Goal: Information Seeking & Learning: Compare options

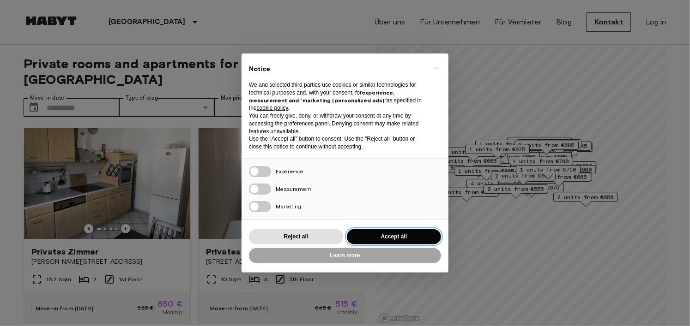
click at [389, 235] on button "Accept all" at bounding box center [394, 236] width 94 height 15
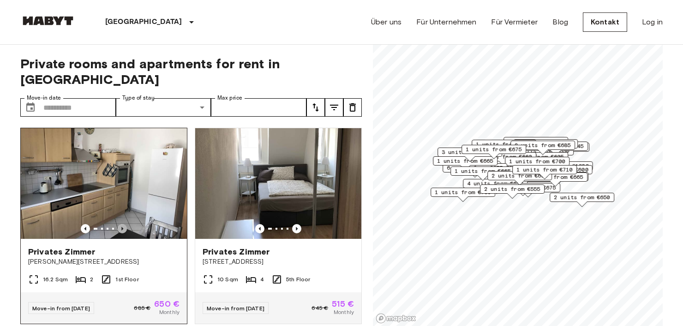
click at [119, 224] on icon "Previous image" at bounding box center [122, 228] width 9 height 9
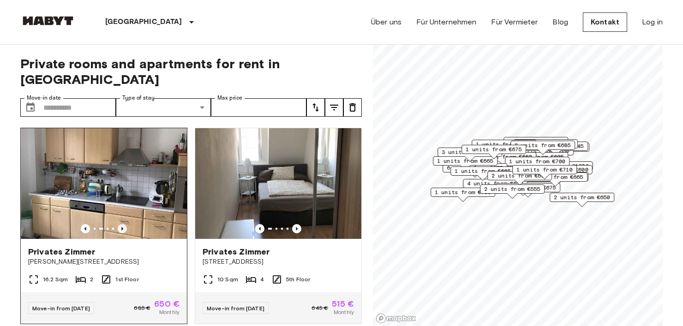
click at [119, 224] on icon "Previous image" at bounding box center [122, 228] width 9 height 9
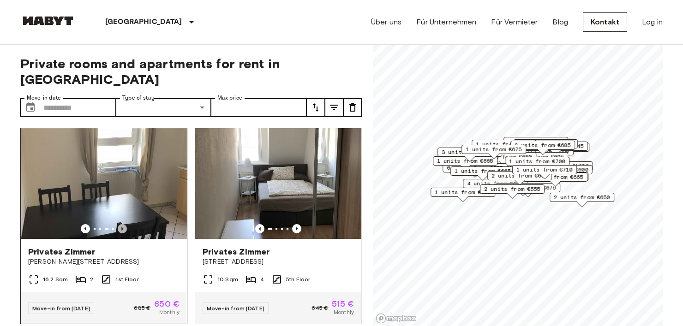
click at [119, 224] on icon "Previous image" at bounding box center [122, 228] width 9 height 9
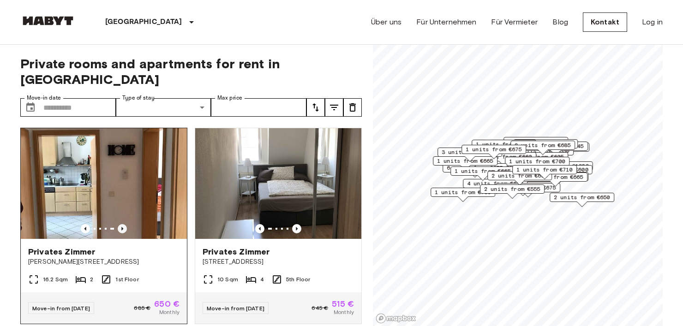
click at [119, 224] on icon "Previous image" at bounding box center [122, 228] width 9 height 9
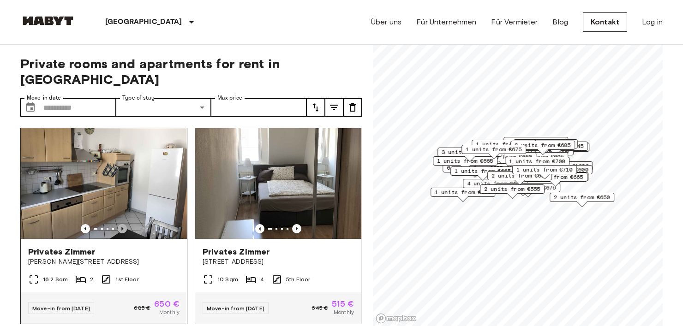
click at [119, 224] on icon "Previous image" at bounding box center [122, 228] width 9 height 9
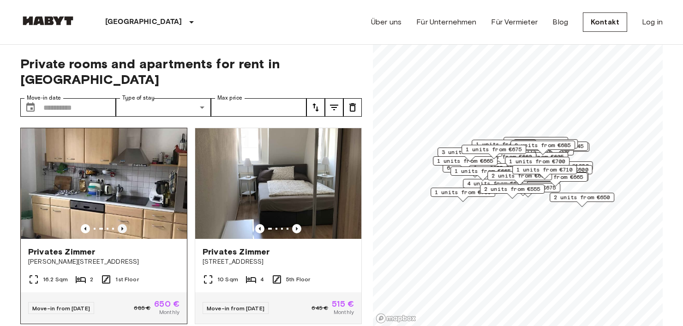
click at [119, 224] on icon "Previous image" at bounding box center [122, 228] width 9 height 9
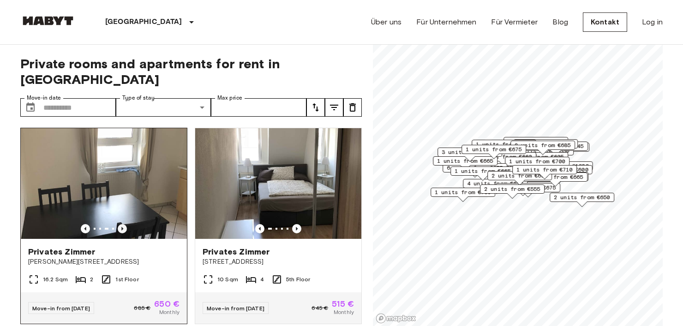
click at [119, 224] on icon "Previous image" at bounding box center [122, 228] width 9 height 9
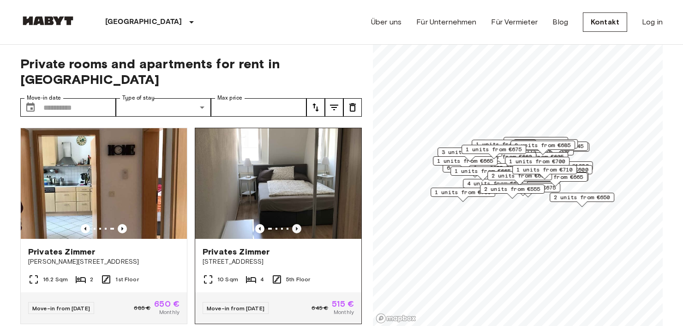
click at [293, 224] on icon "Previous image" at bounding box center [296, 228] width 9 height 9
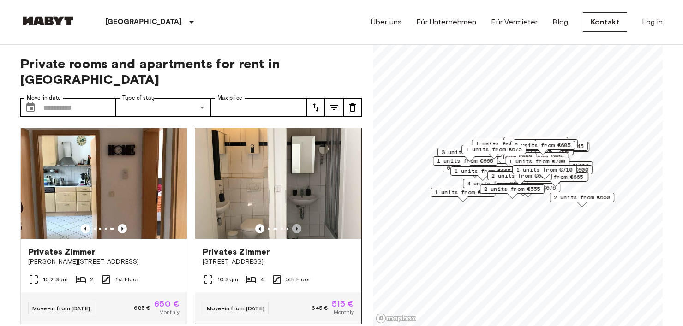
click at [293, 224] on icon "Previous image" at bounding box center [296, 228] width 9 height 9
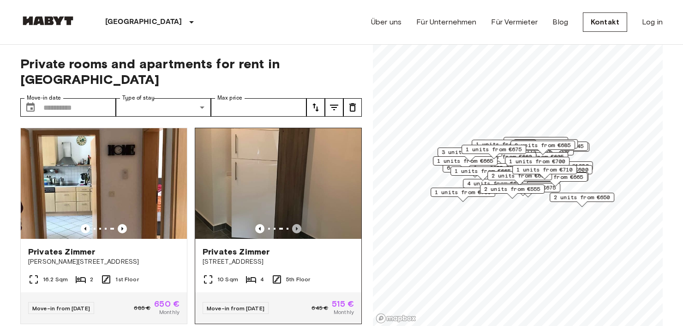
click at [293, 224] on icon "Previous image" at bounding box center [296, 228] width 9 height 9
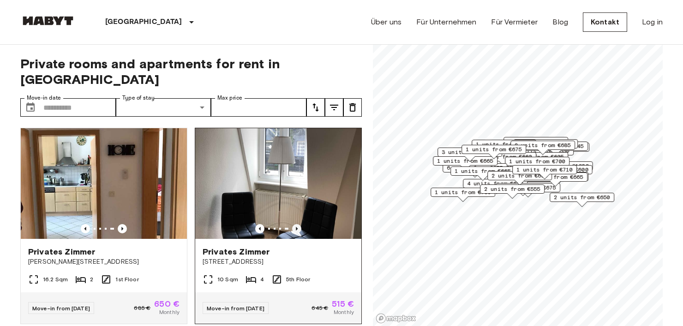
click at [293, 224] on icon "Previous image" at bounding box center [296, 228] width 9 height 9
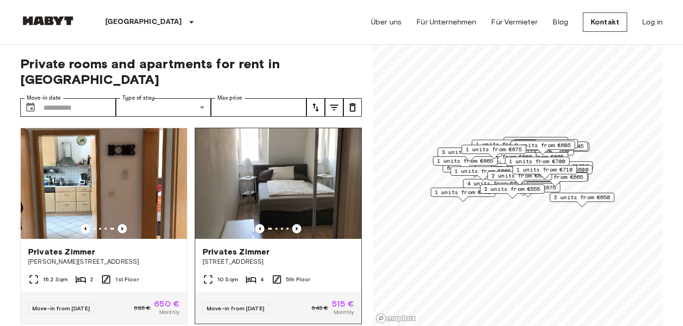
click at [293, 224] on icon "Previous image" at bounding box center [296, 228] width 9 height 9
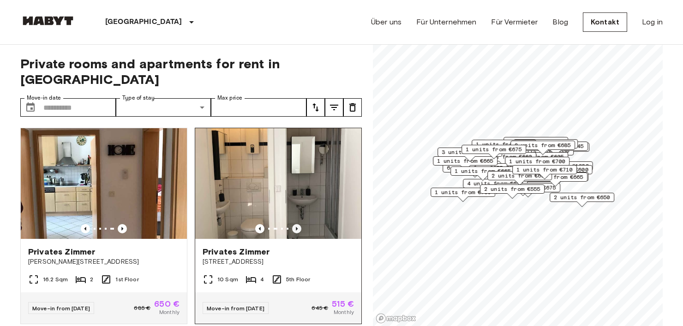
click at [293, 224] on icon "Previous image" at bounding box center [296, 228] width 9 height 9
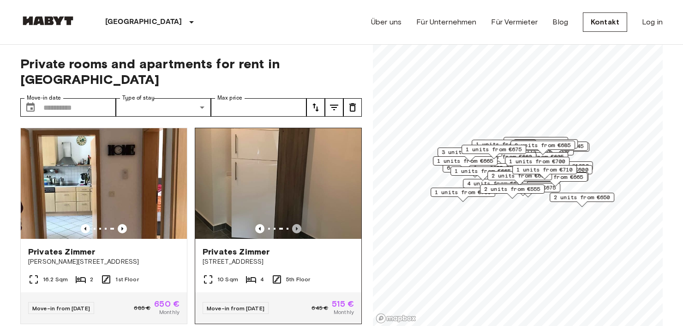
click at [293, 224] on icon "Previous image" at bounding box center [296, 228] width 9 height 9
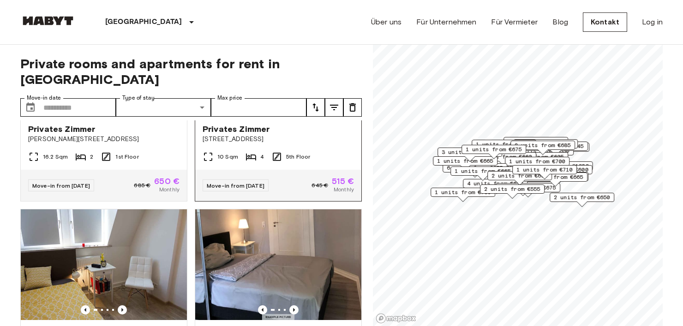
scroll to position [246, 0]
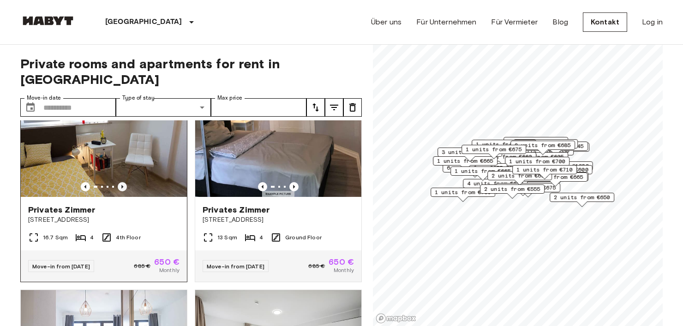
click at [123, 182] on icon "Previous image" at bounding box center [122, 186] width 9 height 9
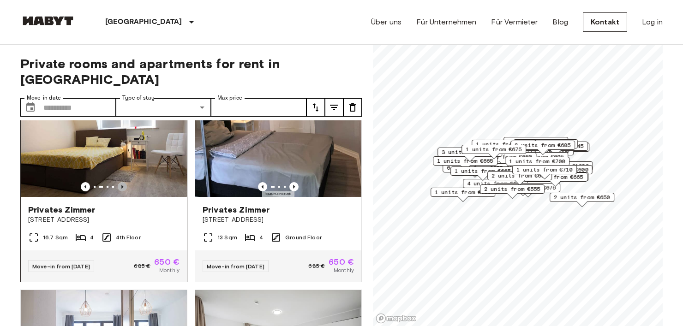
click at [125, 182] on icon "Previous image" at bounding box center [122, 186] width 9 height 9
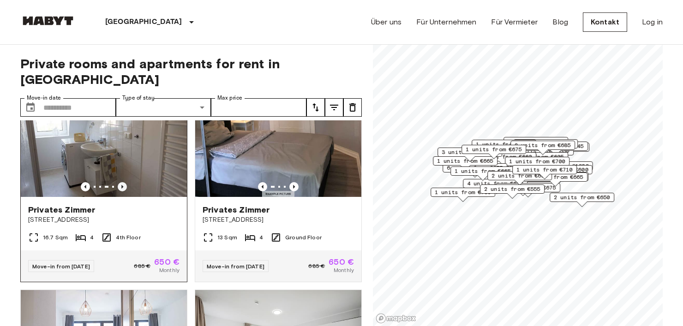
click at [125, 182] on icon "Previous image" at bounding box center [122, 186] width 9 height 9
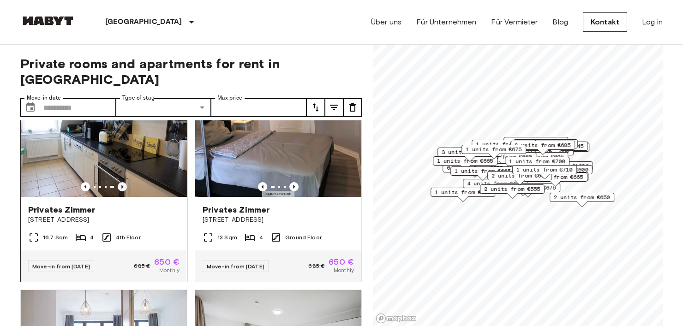
click at [125, 182] on icon "Previous image" at bounding box center [122, 186] width 9 height 9
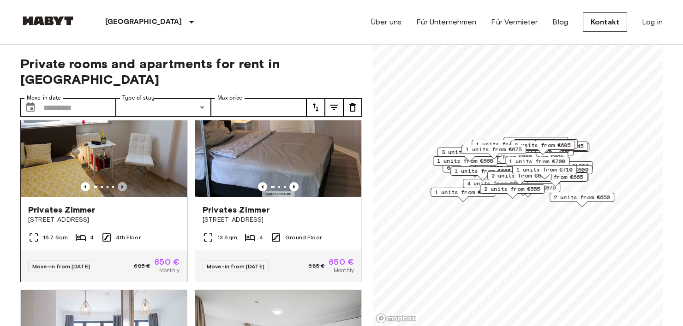
click at [125, 182] on icon "Previous image" at bounding box center [122, 186] width 9 height 9
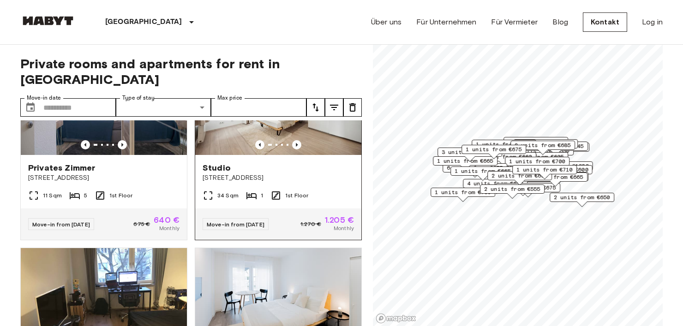
scroll to position [615, 0]
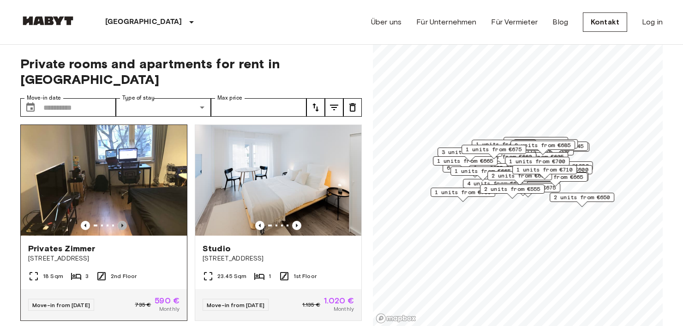
click at [122, 221] on icon "Previous image" at bounding box center [122, 225] width 9 height 9
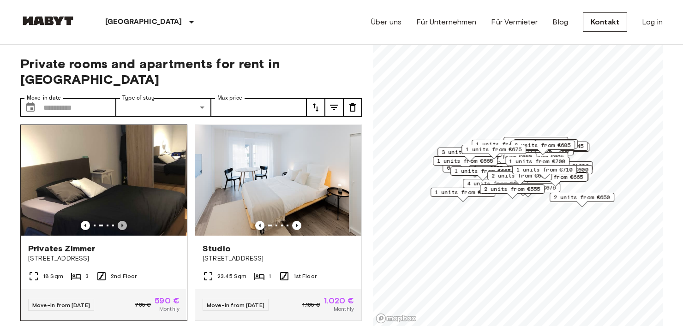
click at [122, 221] on icon "Previous image" at bounding box center [122, 225] width 9 height 9
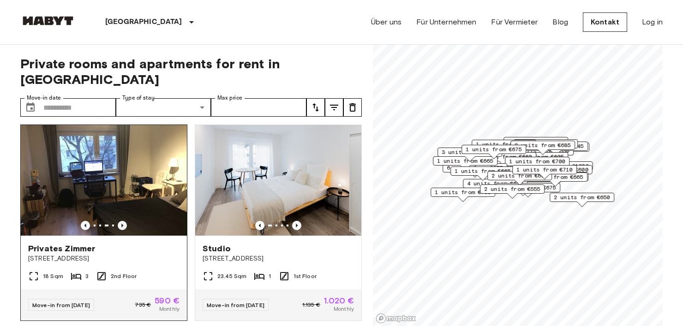
click at [122, 221] on icon "Previous image" at bounding box center [122, 225] width 9 height 9
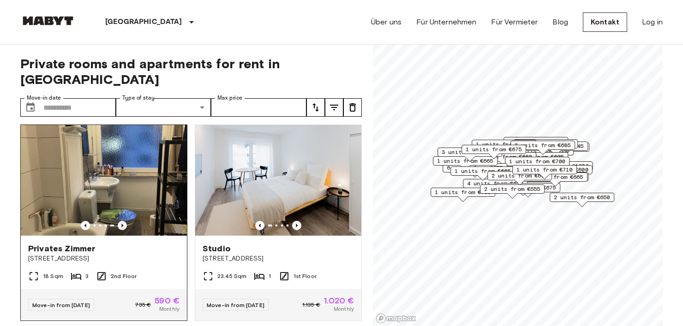
click at [122, 221] on icon "Previous image" at bounding box center [122, 225] width 9 height 9
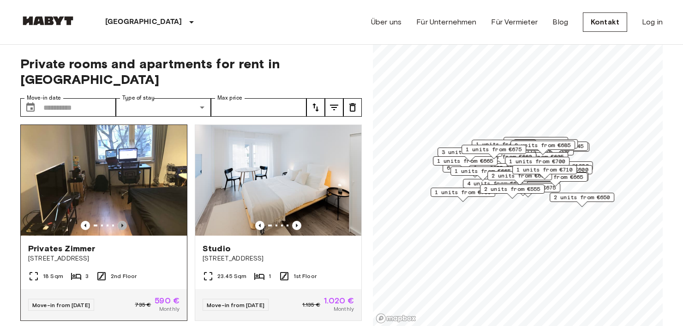
click at [122, 221] on icon "Previous image" at bounding box center [122, 225] width 9 height 9
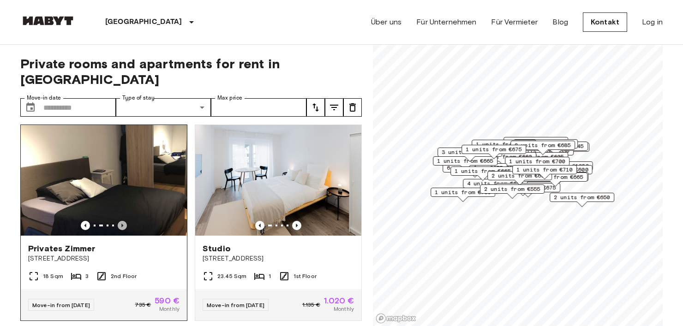
click at [122, 221] on icon "Previous image" at bounding box center [122, 225] width 9 height 9
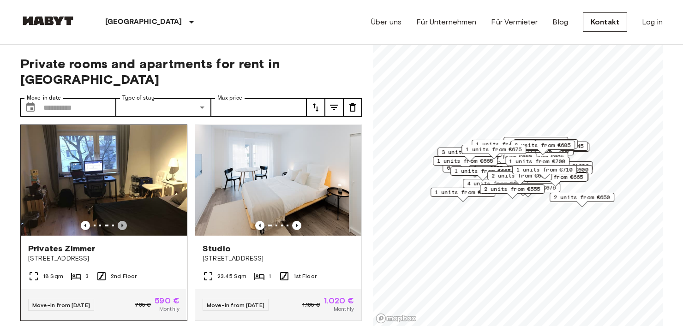
click at [122, 221] on icon "Previous image" at bounding box center [122, 225] width 9 height 9
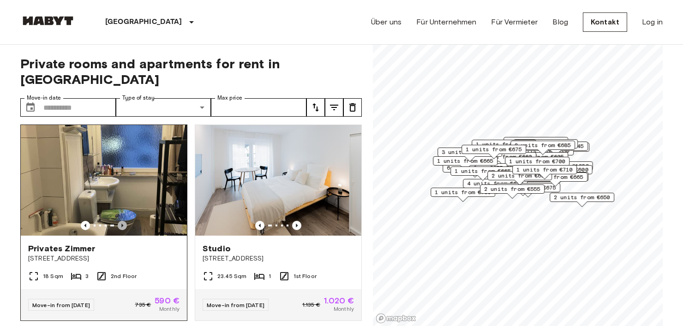
click at [122, 221] on icon "Previous image" at bounding box center [122, 225] width 9 height 9
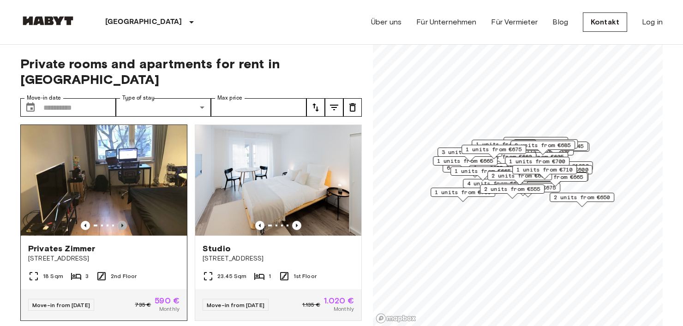
click at [122, 221] on icon "Previous image" at bounding box center [122, 225] width 9 height 9
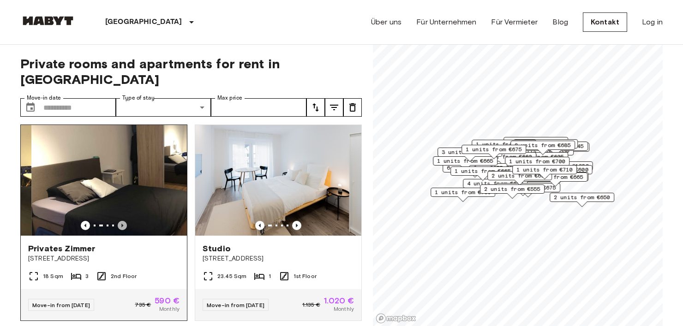
click at [122, 221] on icon "Previous image" at bounding box center [122, 225] width 9 height 9
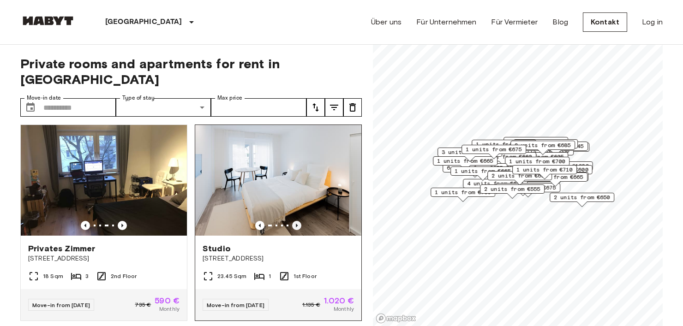
click at [292, 221] on icon "Previous image" at bounding box center [296, 225] width 9 height 9
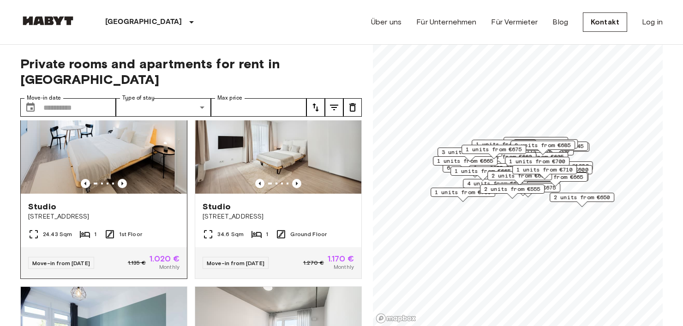
scroll to position [0, 0]
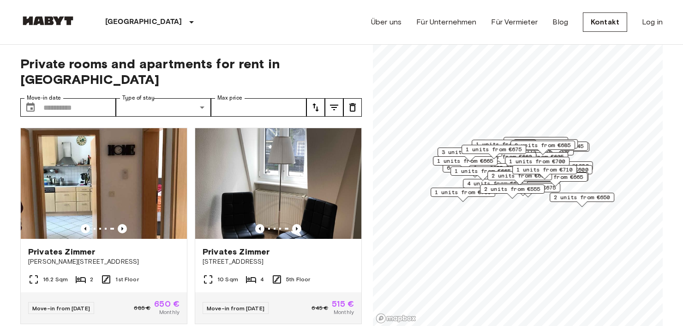
click at [317, 103] on icon "tune" at bounding box center [316, 107] width 6 height 8
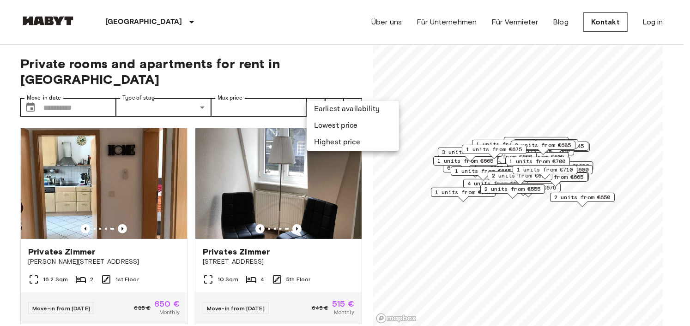
click at [326, 126] on li "Lowest price" at bounding box center [353, 126] width 92 height 17
